Goal: Task Accomplishment & Management: Complete application form

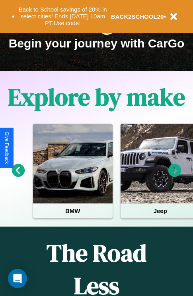
scroll to position [123, 0]
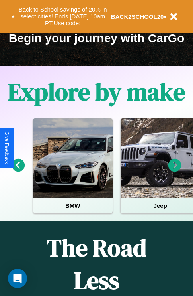
click at [175, 171] on icon at bounding box center [175, 165] width 13 height 13
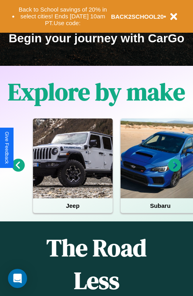
click at [175, 171] on icon at bounding box center [175, 165] width 13 height 13
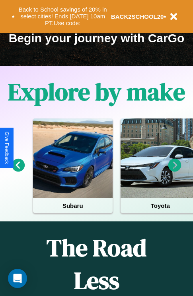
click at [175, 171] on icon at bounding box center [175, 165] width 13 height 13
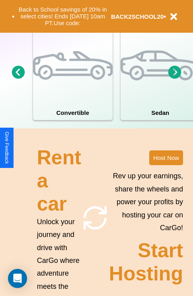
scroll to position [621, 0]
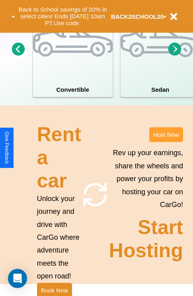
click at [166, 142] on button "Host Now" at bounding box center [167, 134] width 34 height 15
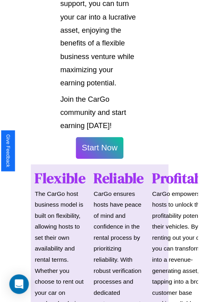
scroll to position [565, 0]
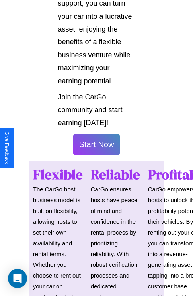
click at [97, 148] on button "Start Now" at bounding box center [96, 144] width 47 height 21
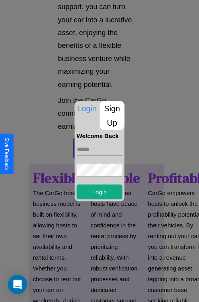
click at [112, 115] on p "Sign Up" at bounding box center [112, 115] width 25 height 29
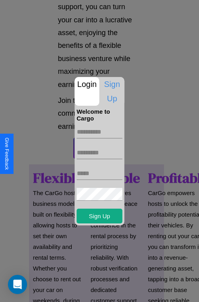
click at [100, 132] on input "text" at bounding box center [100, 132] width 46 height 13
type input "******"
click at [100, 152] on input "text" at bounding box center [100, 152] width 46 height 13
type input "*****"
click at [100, 173] on input "text" at bounding box center [100, 173] width 46 height 13
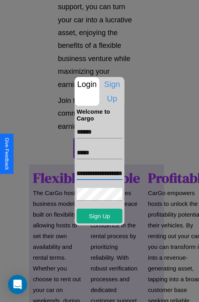
scroll to position [0, 22]
type input "**********"
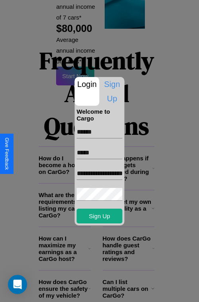
click at [102, 291] on div at bounding box center [99, 151] width 199 height 302
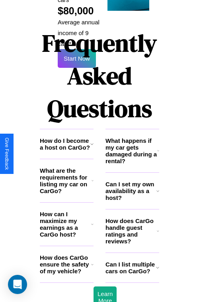
scroll to position [562, 0]
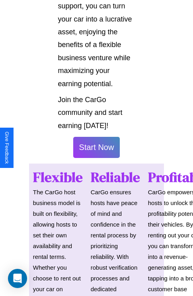
click at [97, 151] on button "Start Now" at bounding box center [96, 147] width 47 height 21
